Goal: Navigation & Orientation: Understand site structure

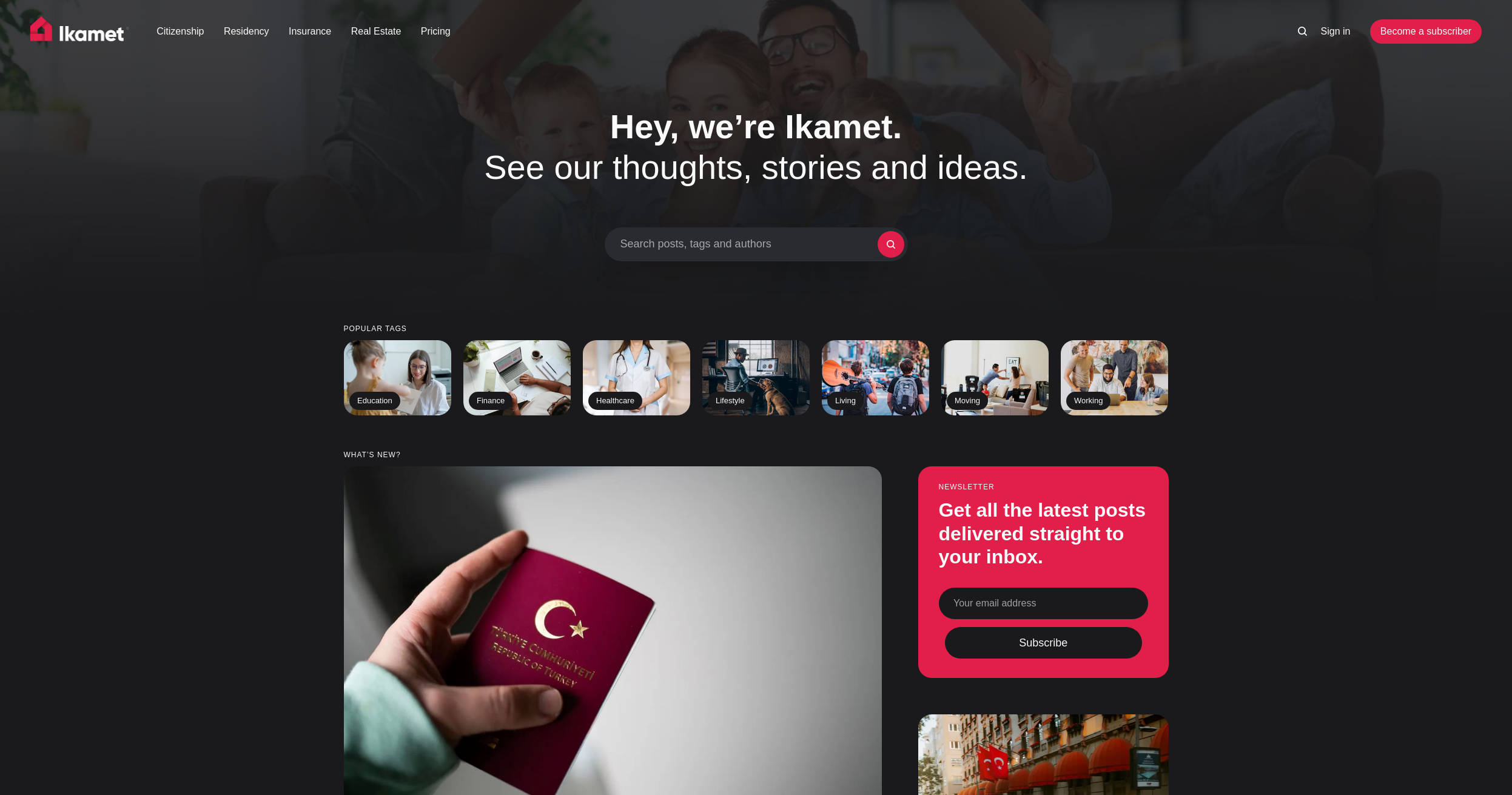
click at [1092, 3] on div "Citizenship Residency Insurance Real Estate Pricing Sign in Become a subscriber" at bounding box center [756, 37] width 1512 height 74
click at [182, 37] on link "Citizenship" at bounding box center [180, 31] width 47 height 14
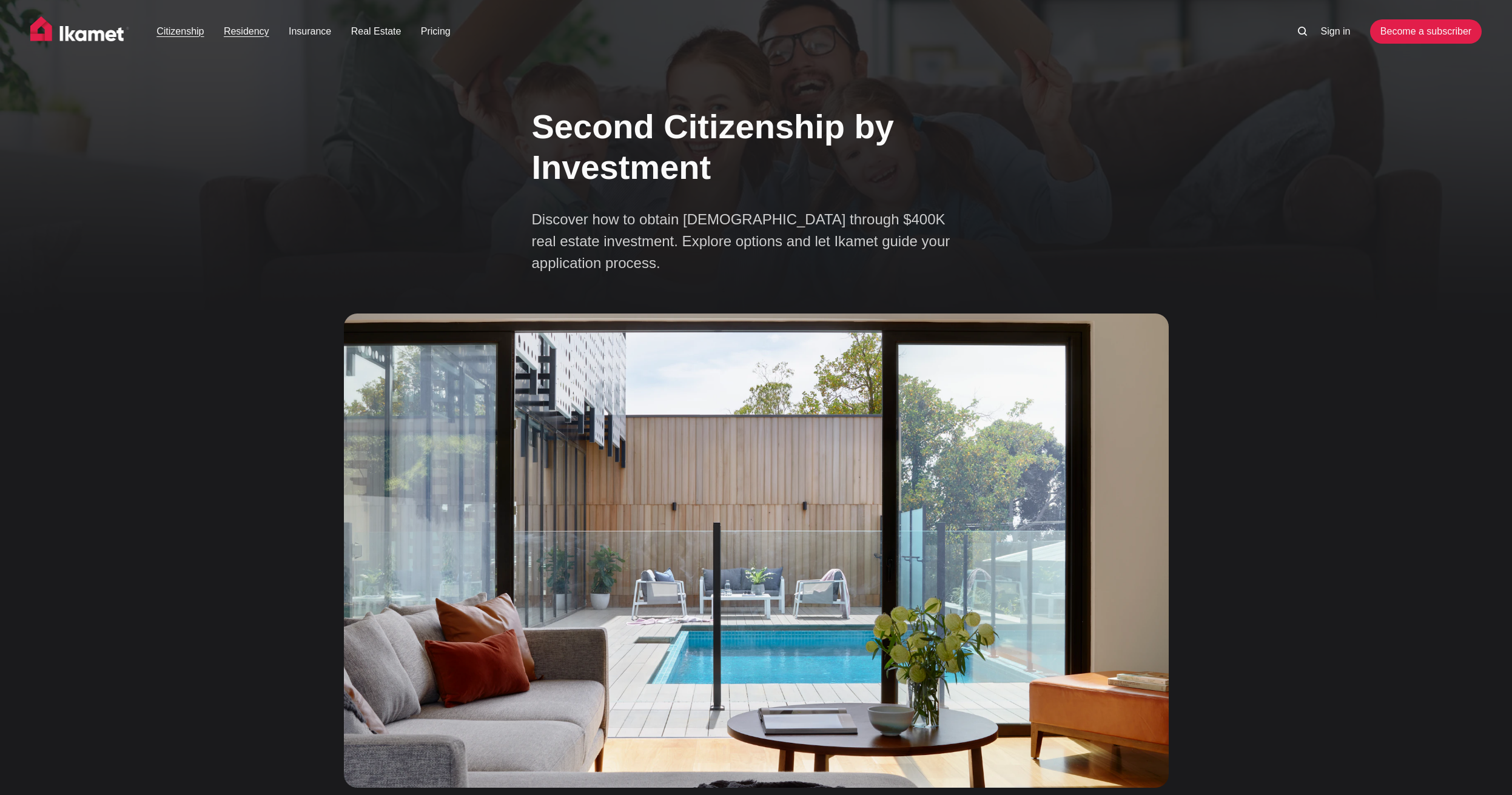
click at [250, 34] on link "Residency" at bounding box center [246, 31] width 46 height 14
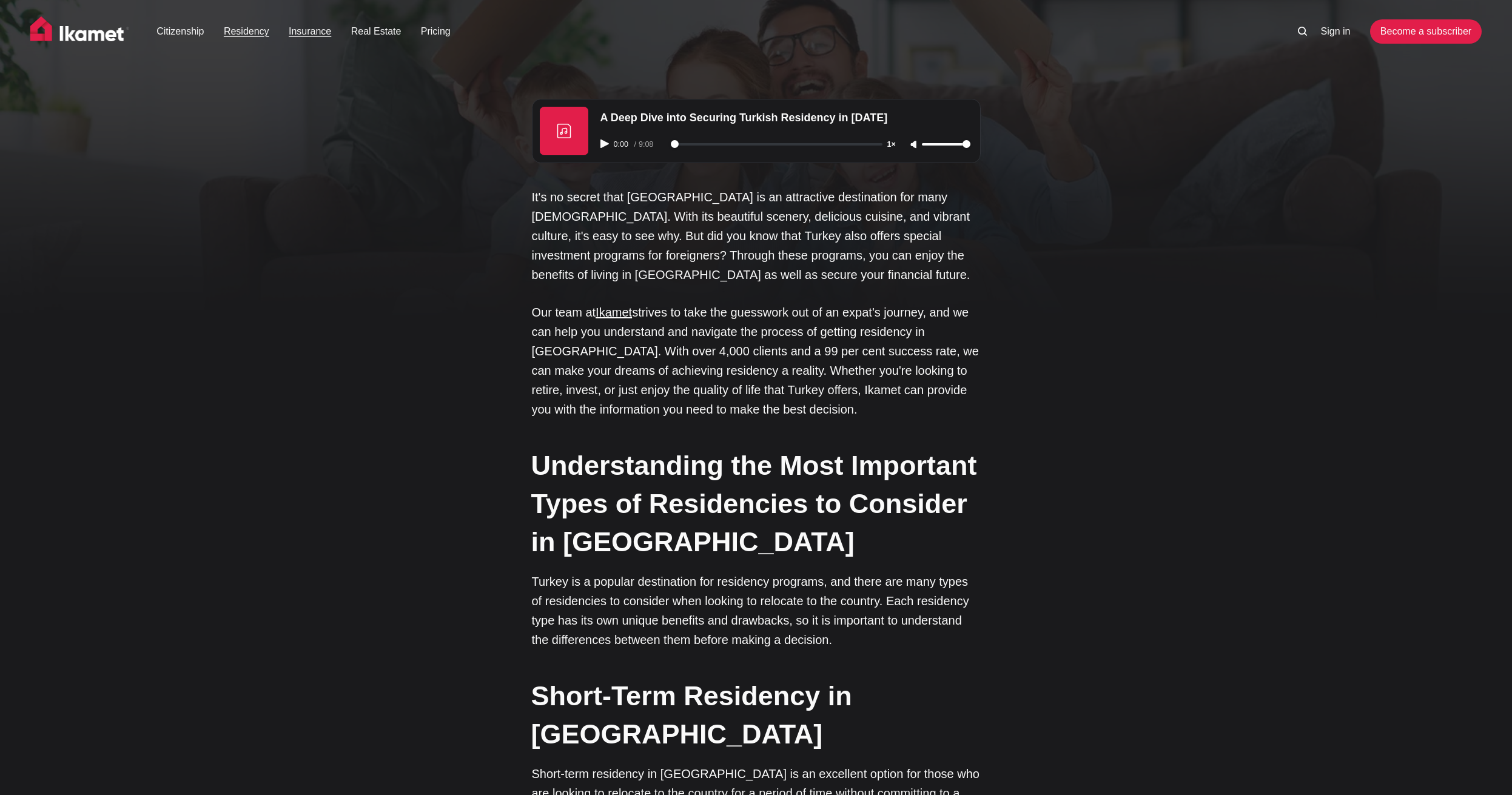
click at [301, 30] on link "Insurance" at bounding box center [310, 31] width 43 height 14
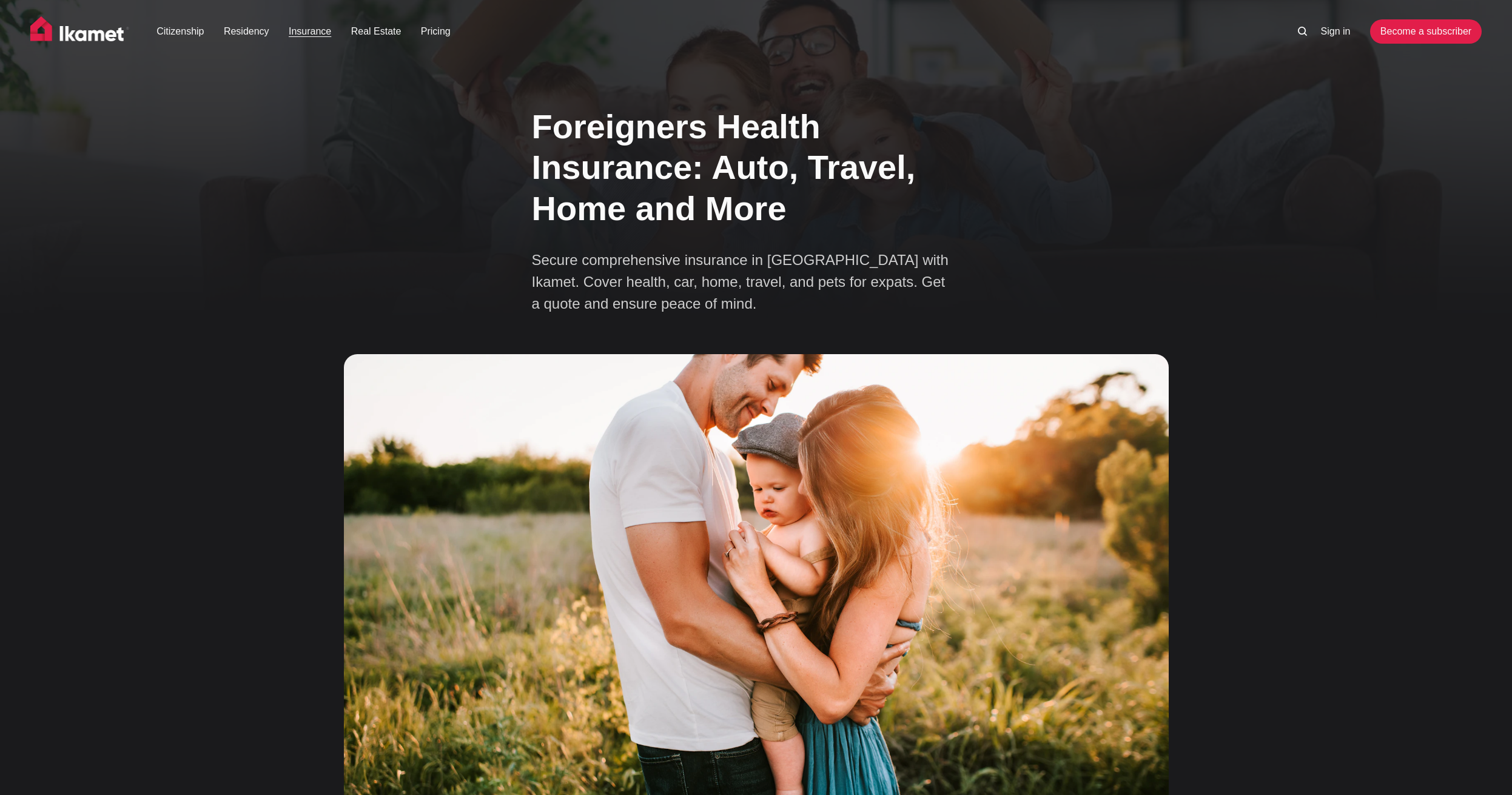
scroll to position [1, 0]
click at [111, 41] on img at bounding box center [80, 31] width 99 height 30
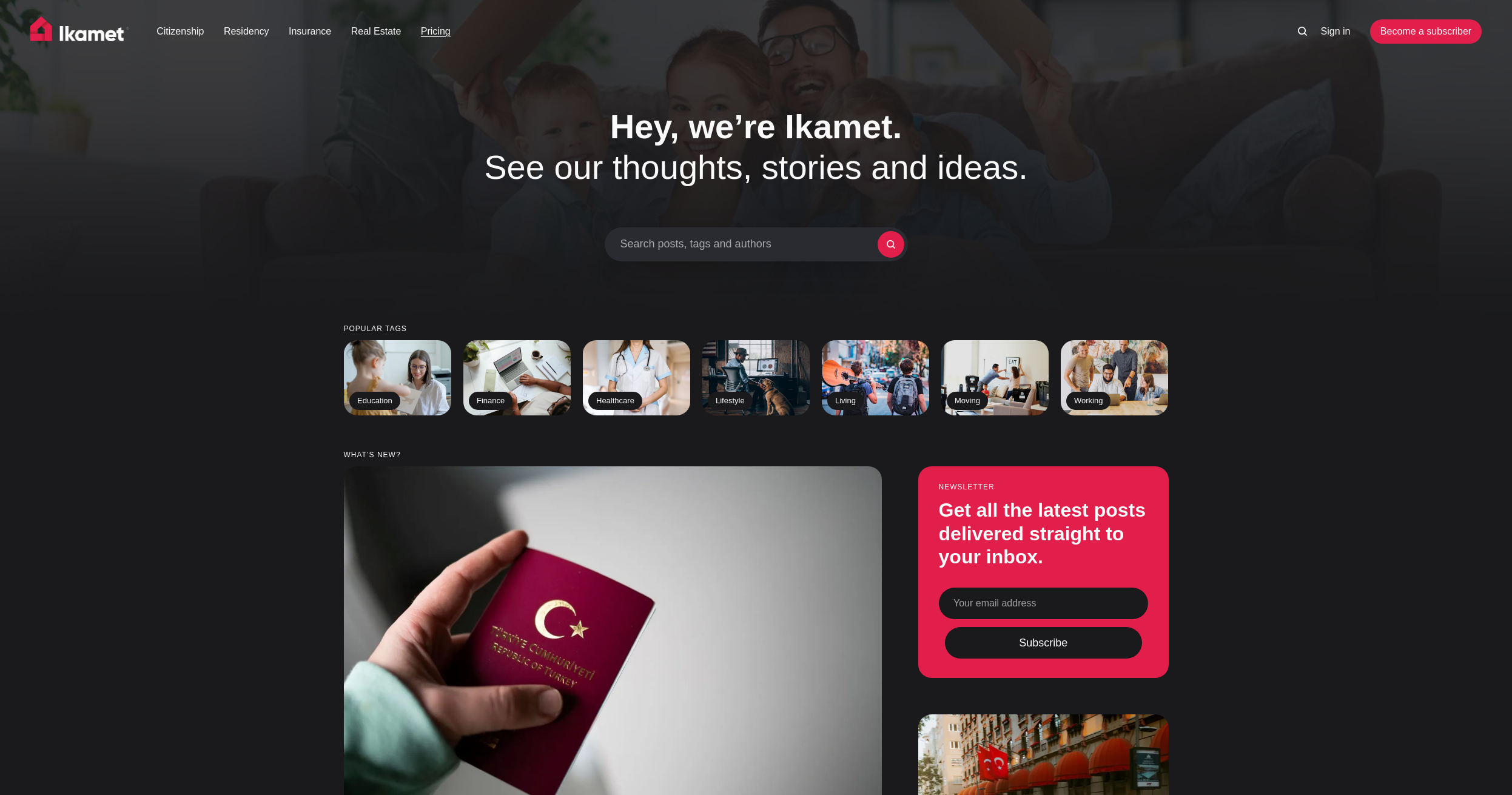
click at [433, 35] on link "Pricing" at bounding box center [435, 31] width 29 height 14
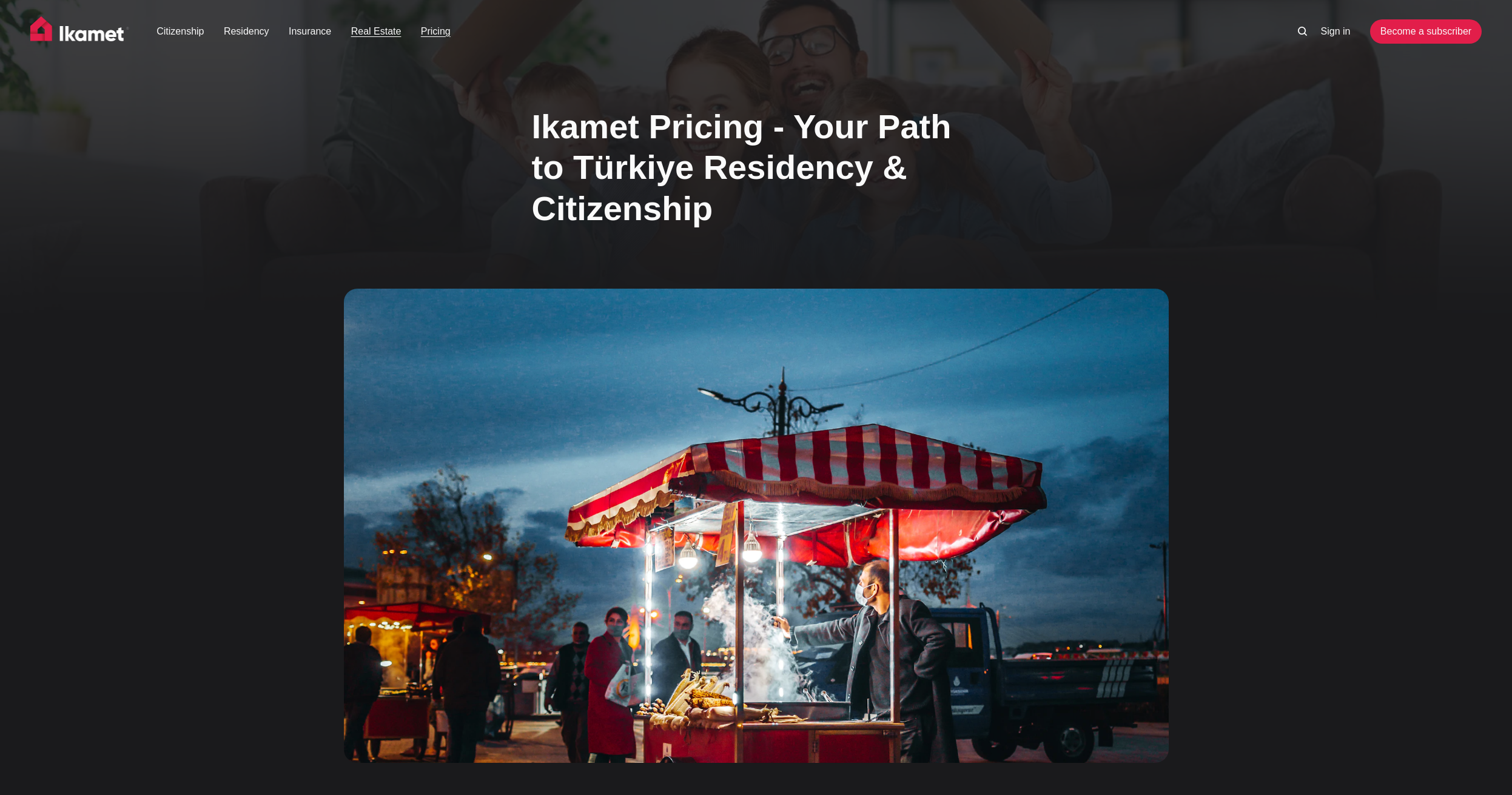
click at [366, 31] on link "Real Estate" at bounding box center [376, 31] width 50 height 14
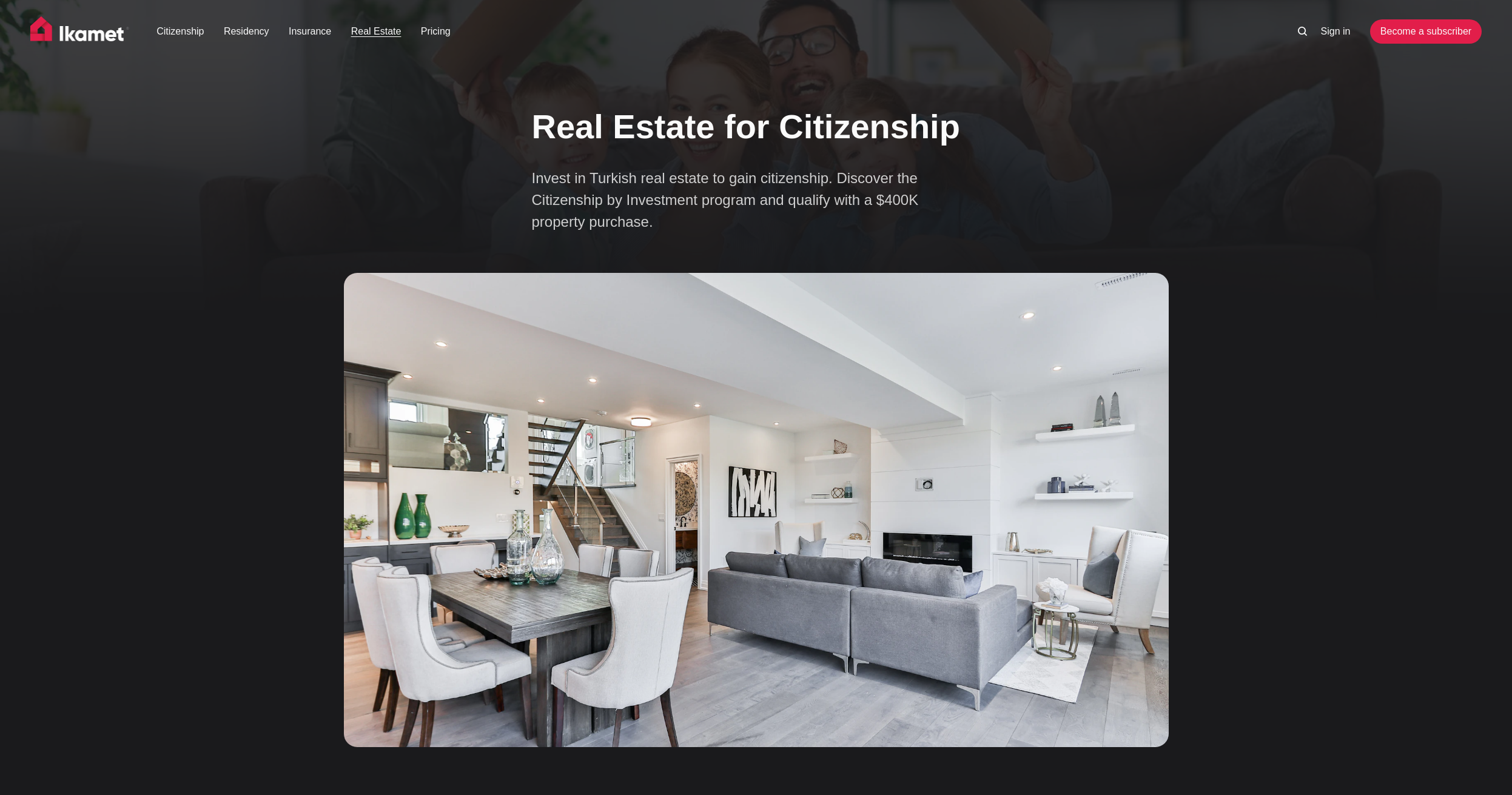
click at [122, 32] on img at bounding box center [80, 31] width 99 height 30
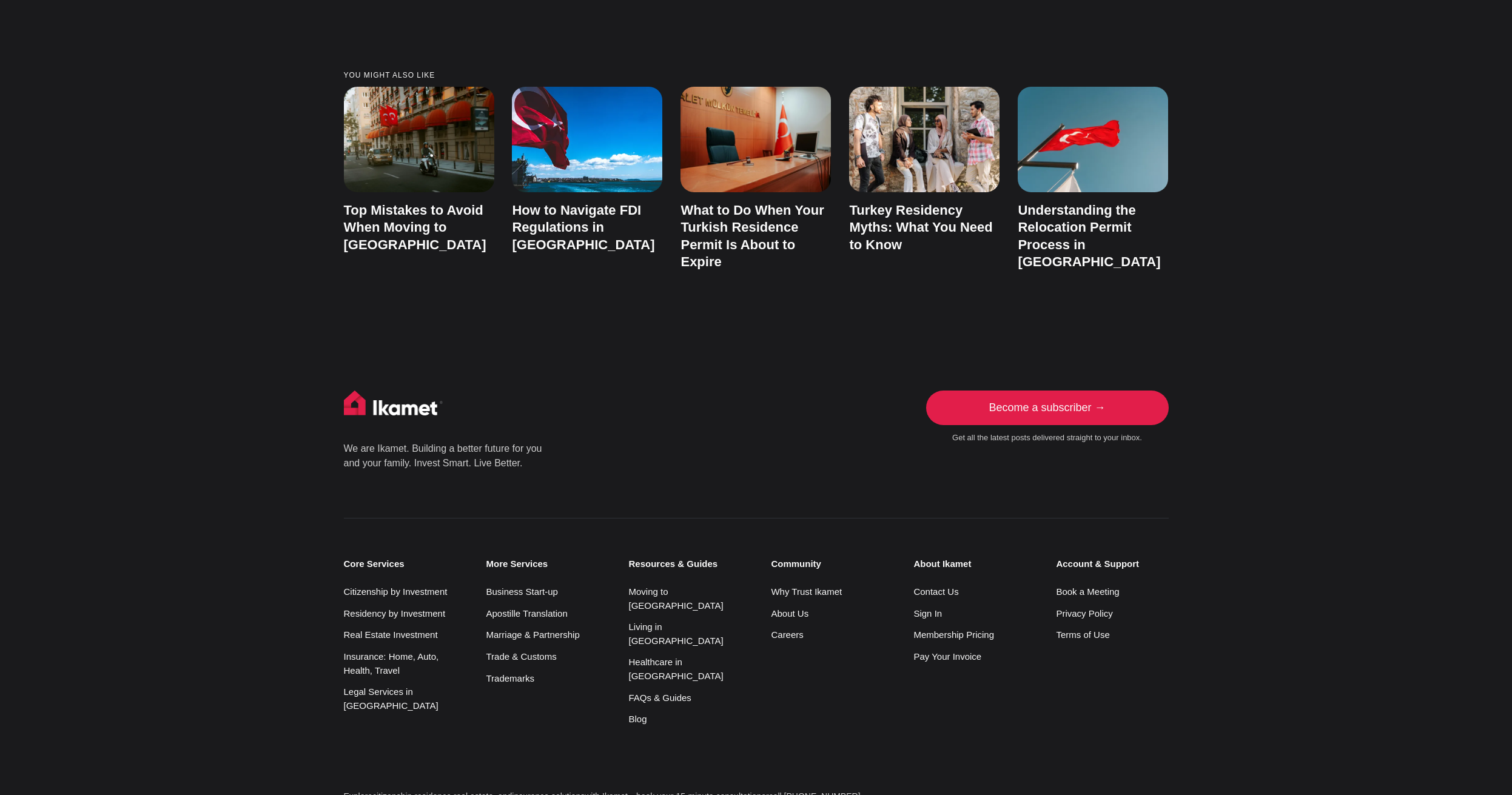
scroll to position [2888, 0]
click at [797, 586] on ul "Why Trust Ikamet About Us Careers" at bounding box center [827, 615] width 113 height 57
click at [800, 607] on li "About Us" at bounding box center [827, 615] width 113 height 14
click at [802, 608] on link "About Us" at bounding box center [790, 614] width 38 height 11
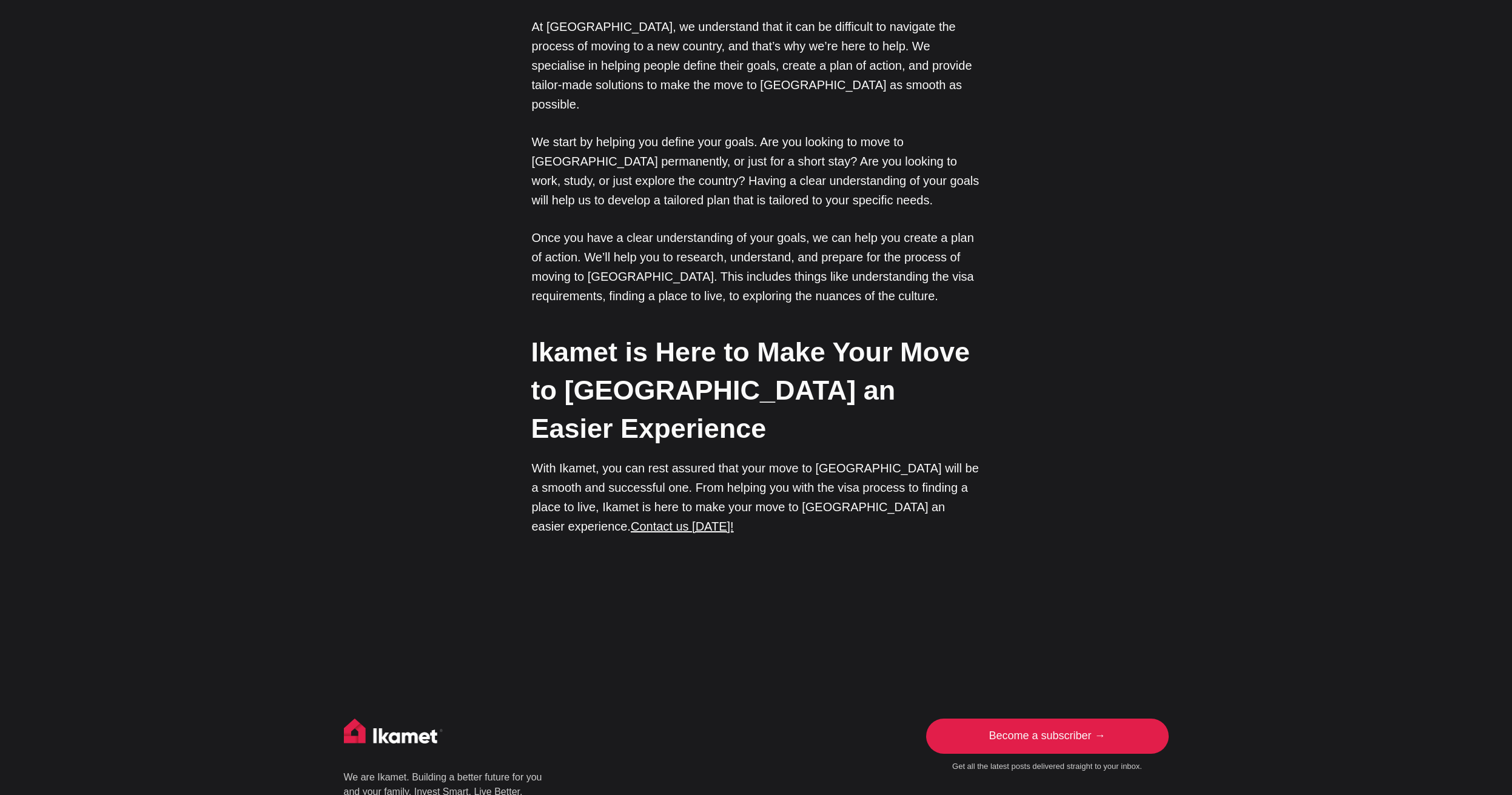
scroll to position [1728, 0]
